Goal: Information Seeking & Learning: Find specific page/section

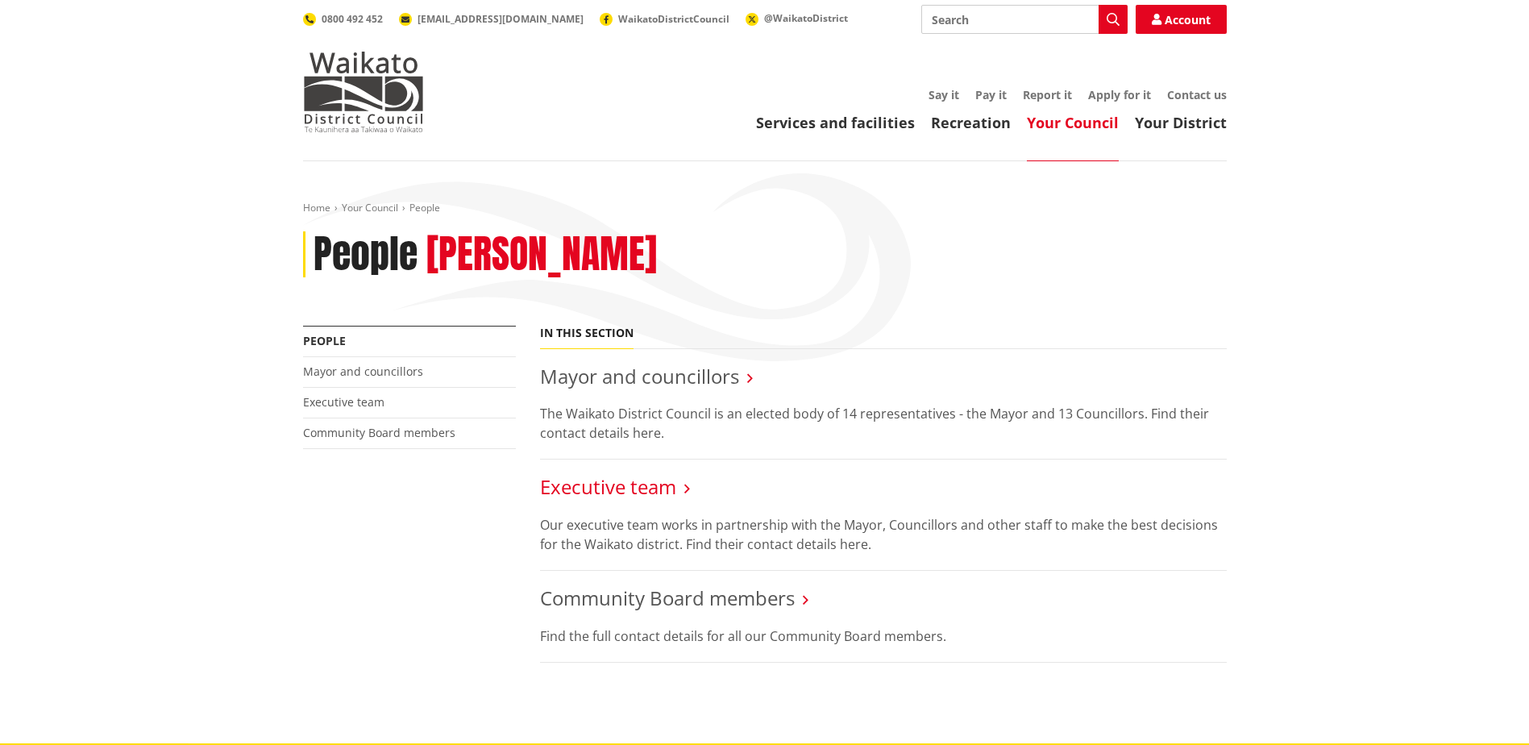
click at [606, 475] on link "Executive team" at bounding box center [608, 486] width 136 height 27
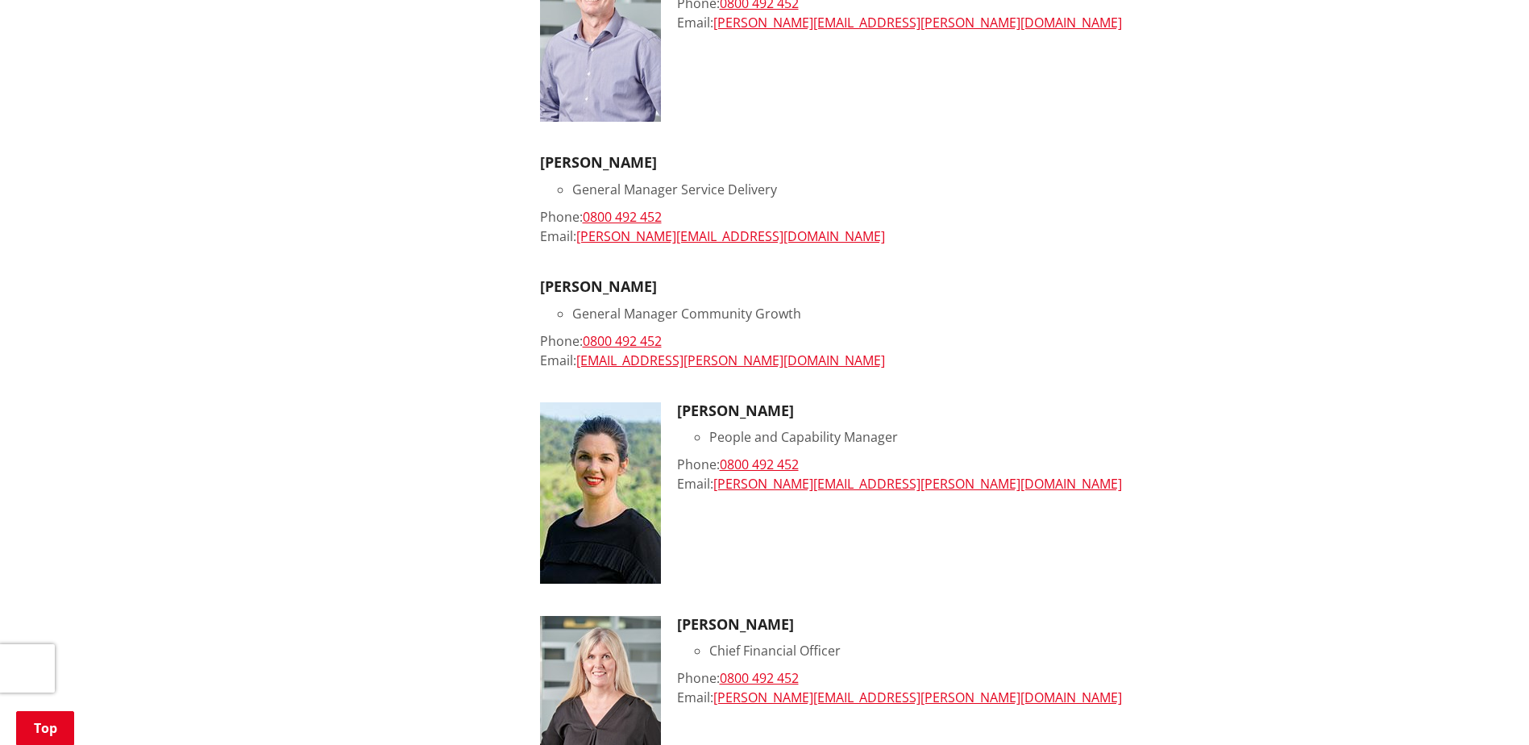
scroll to position [645, 0]
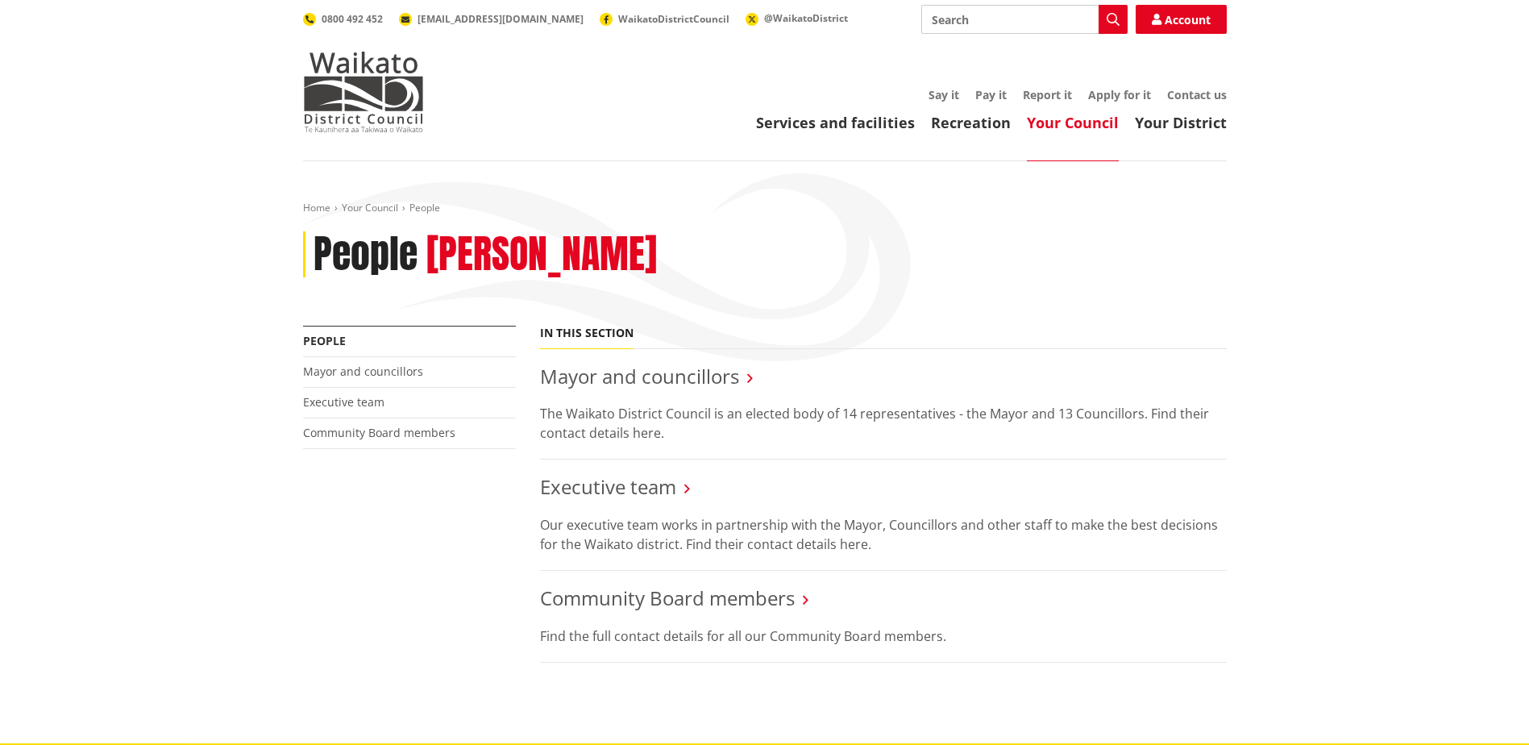
click at [650, 390] on li "Mayor and councillors The Waikato District Council is an elected body of 14 rep…" at bounding box center [883, 404] width 687 height 111
click at [659, 595] on link "Community Board members" at bounding box center [667, 598] width 255 height 27
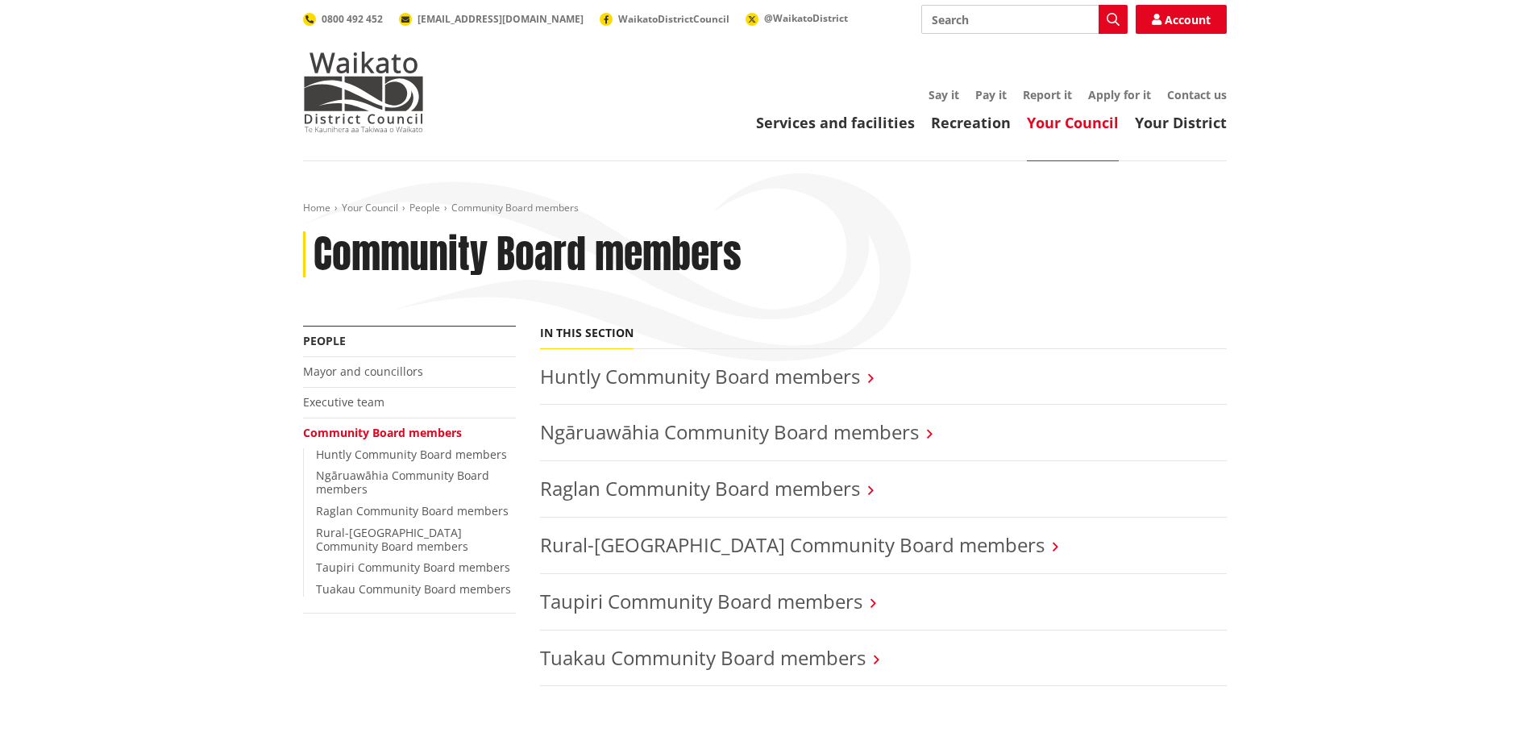
scroll to position [81, 0]
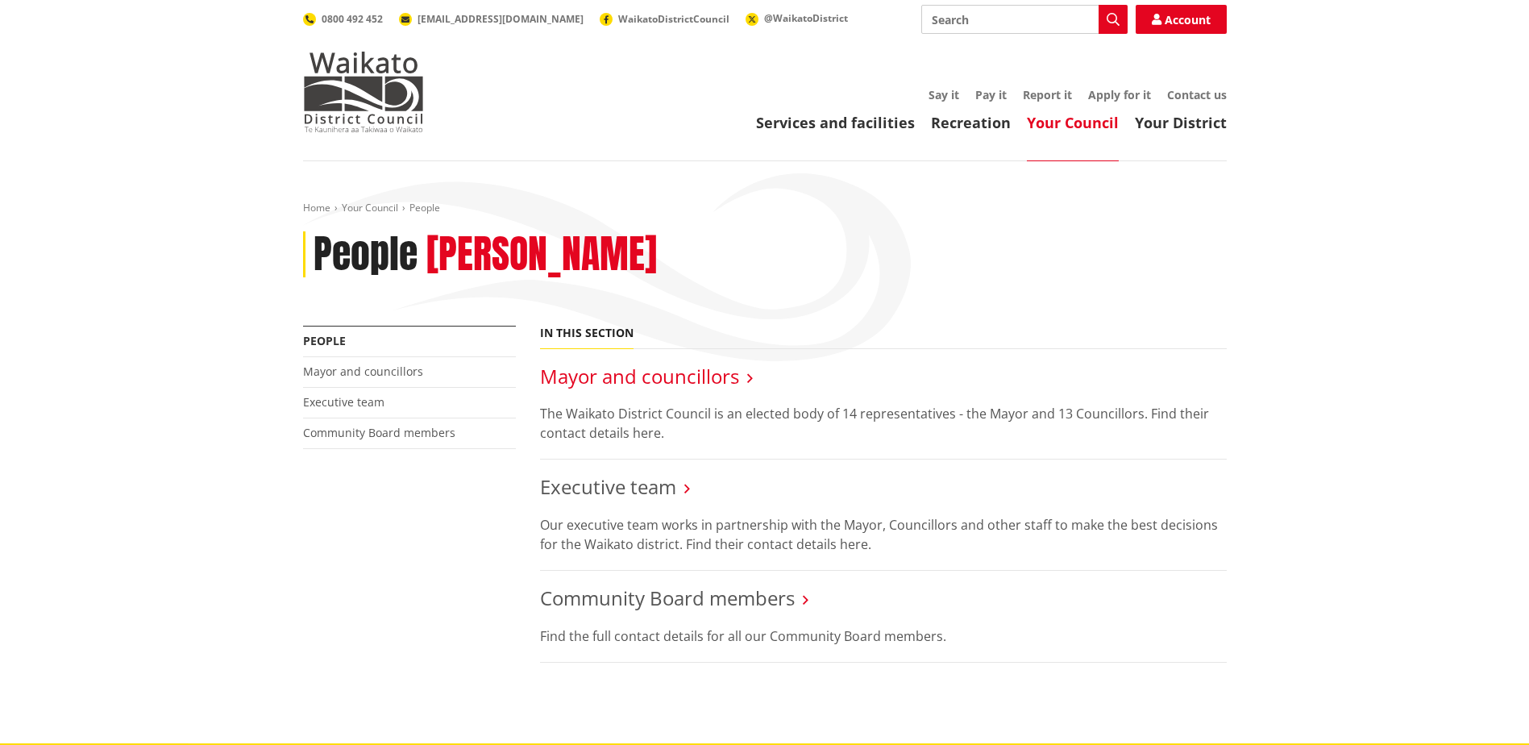
click at [706, 374] on link "Mayor and councillors" at bounding box center [639, 376] width 199 height 27
